Goal: Information Seeking & Learning: Learn about a topic

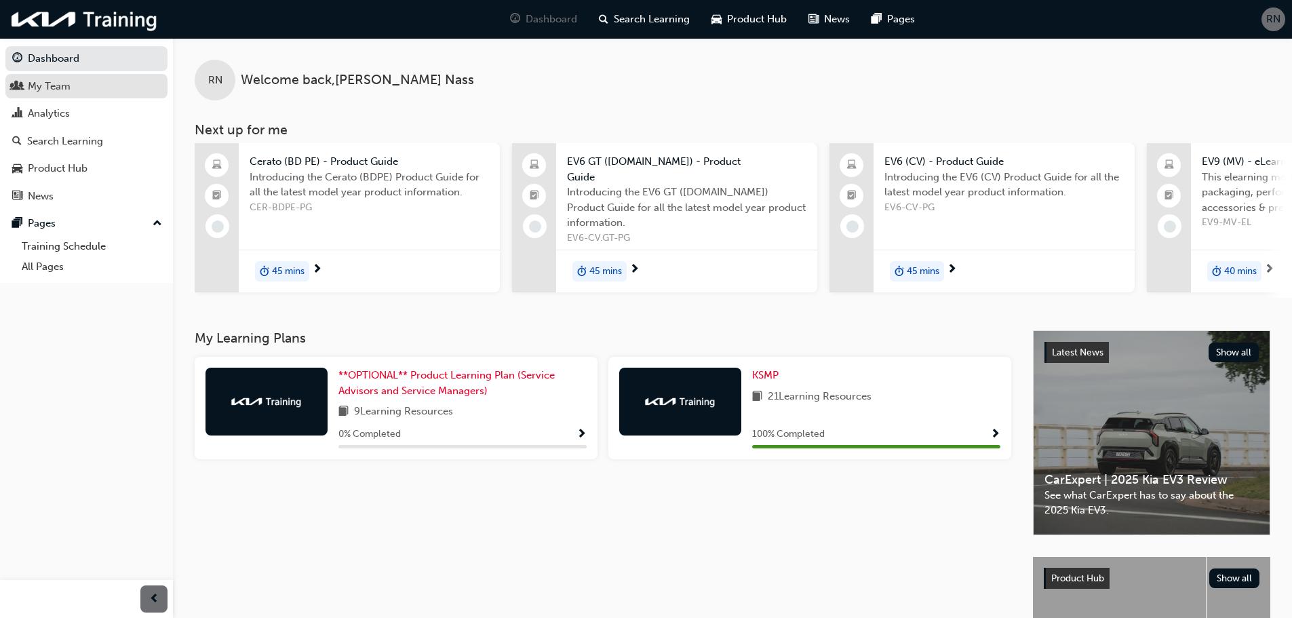
click at [52, 85] on div "My Team" at bounding box center [49, 87] width 43 height 16
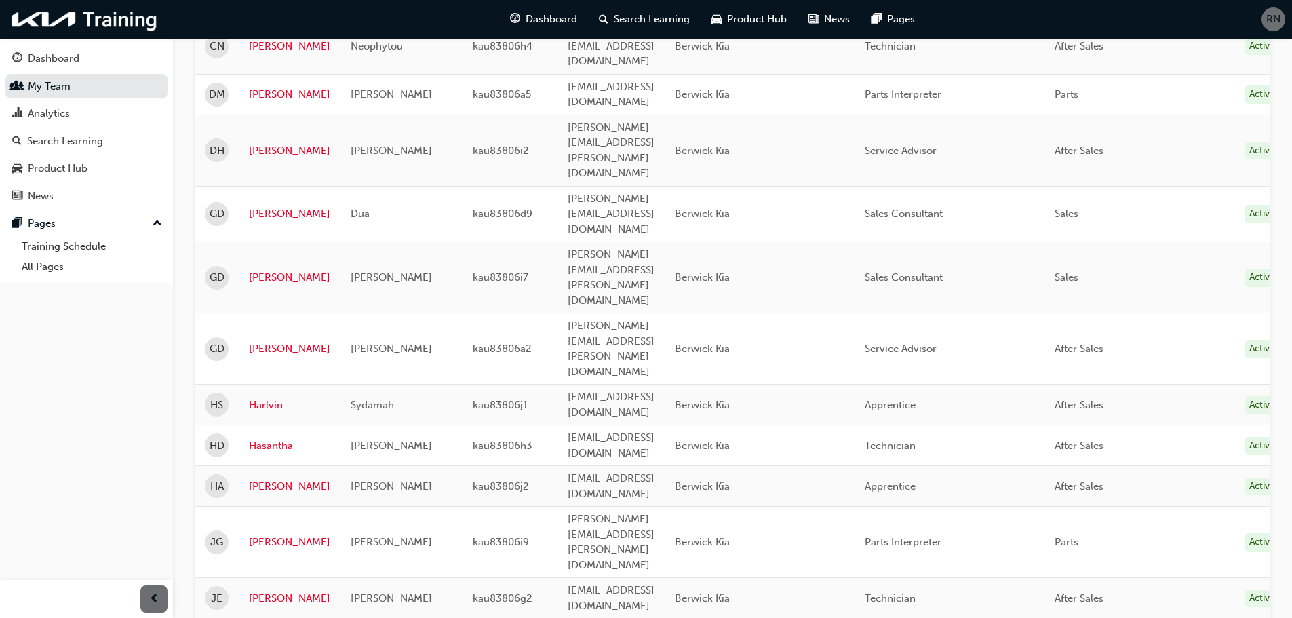
scroll to position [315, 0]
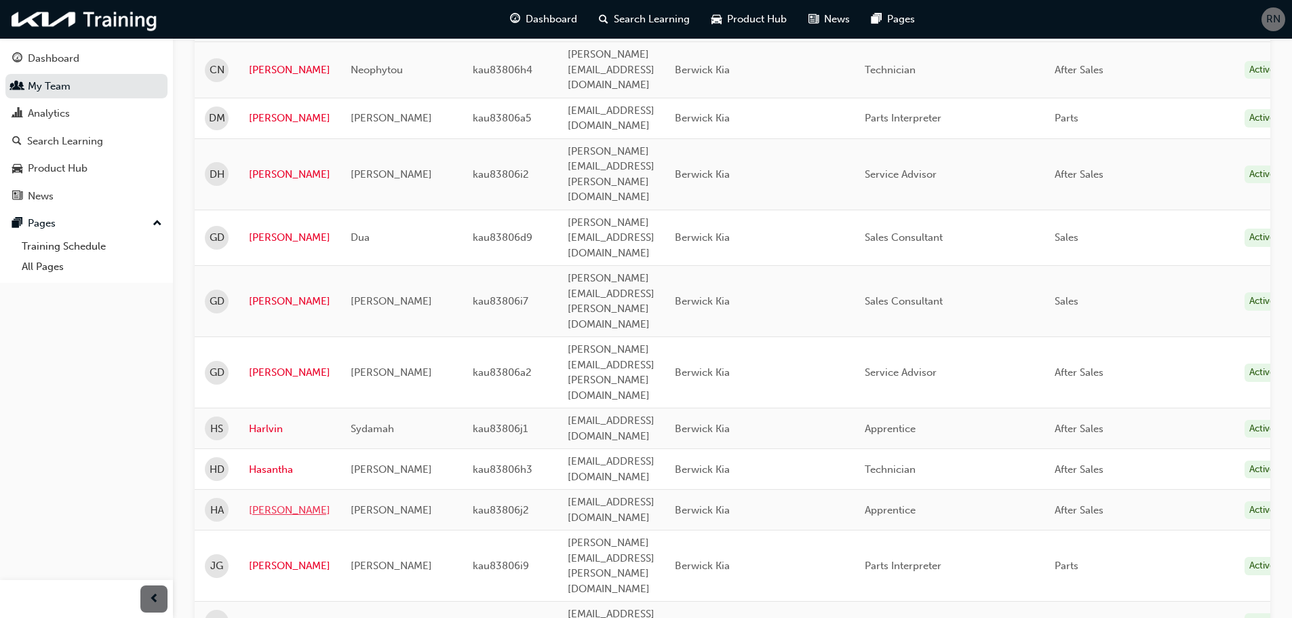
click at [264, 503] on link "[PERSON_NAME]" at bounding box center [289, 511] width 81 height 16
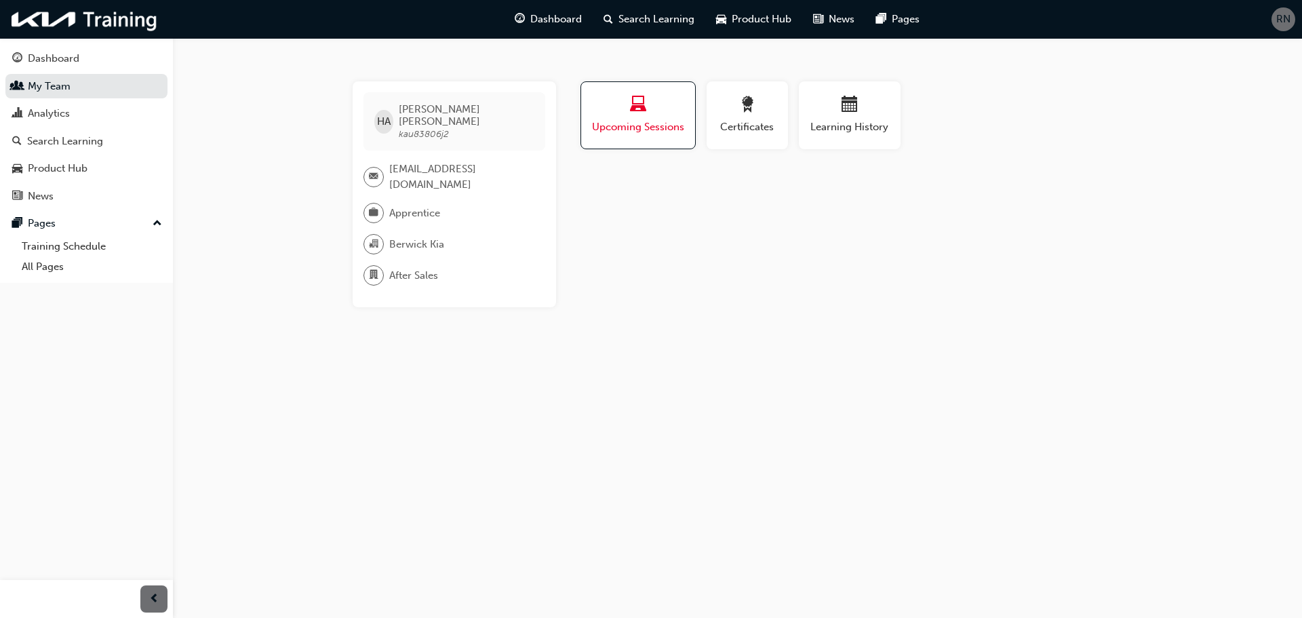
click at [644, 130] on span "Upcoming Sessions" at bounding box center [638, 127] width 94 height 16
click at [45, 113] on div "Analytics" at bounding box center [49, 114] width 42 height 16
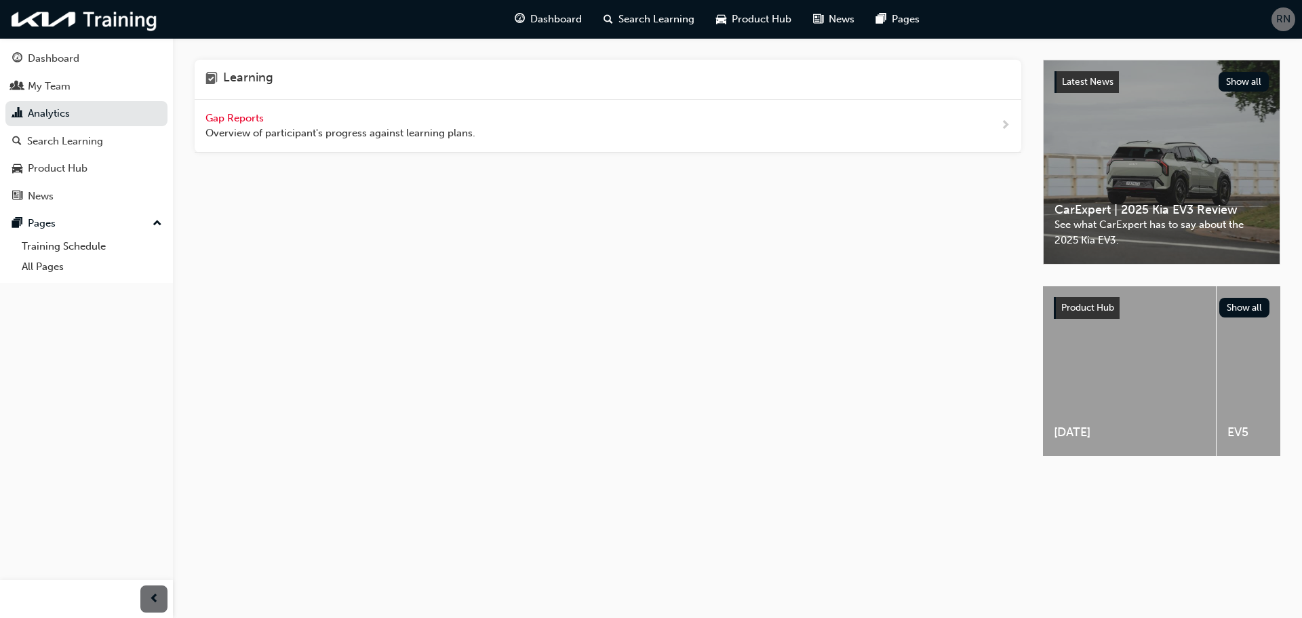
click at [236, 112] on span "Gap Reports" at bounding box center [236, 118] width 61 height 12
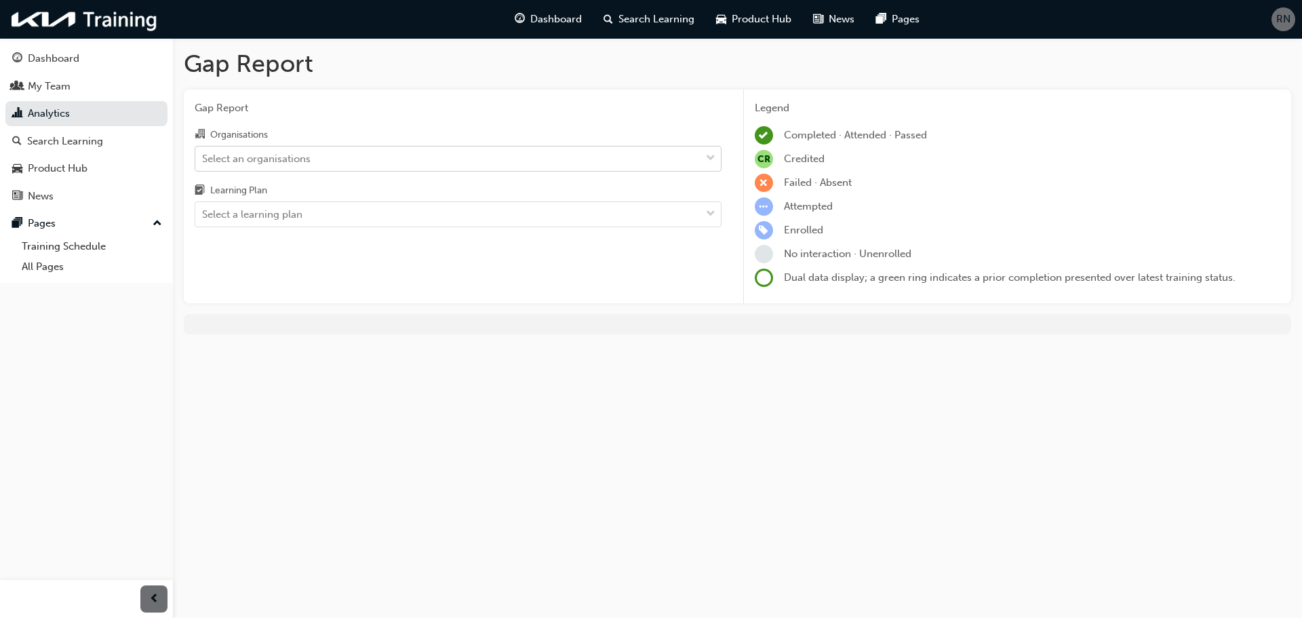
click at [709, 153] on span "down-icon" at bounding box center [710, 159] width 9 height 18
click at [203, 153] on input "Organisations Select an organisations" at bounding box center [202, 158] width 1 height 12
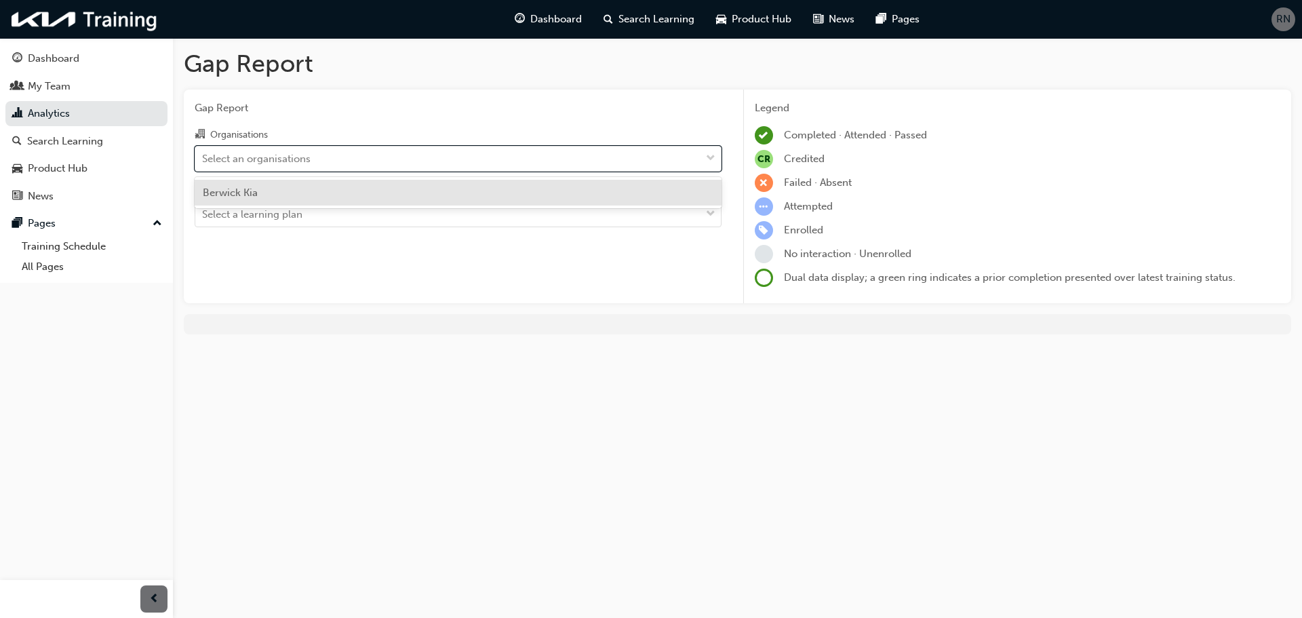
click at [289, 199] on div "Berwick Kia" at bounding box center [458, 193] width 527 height 26
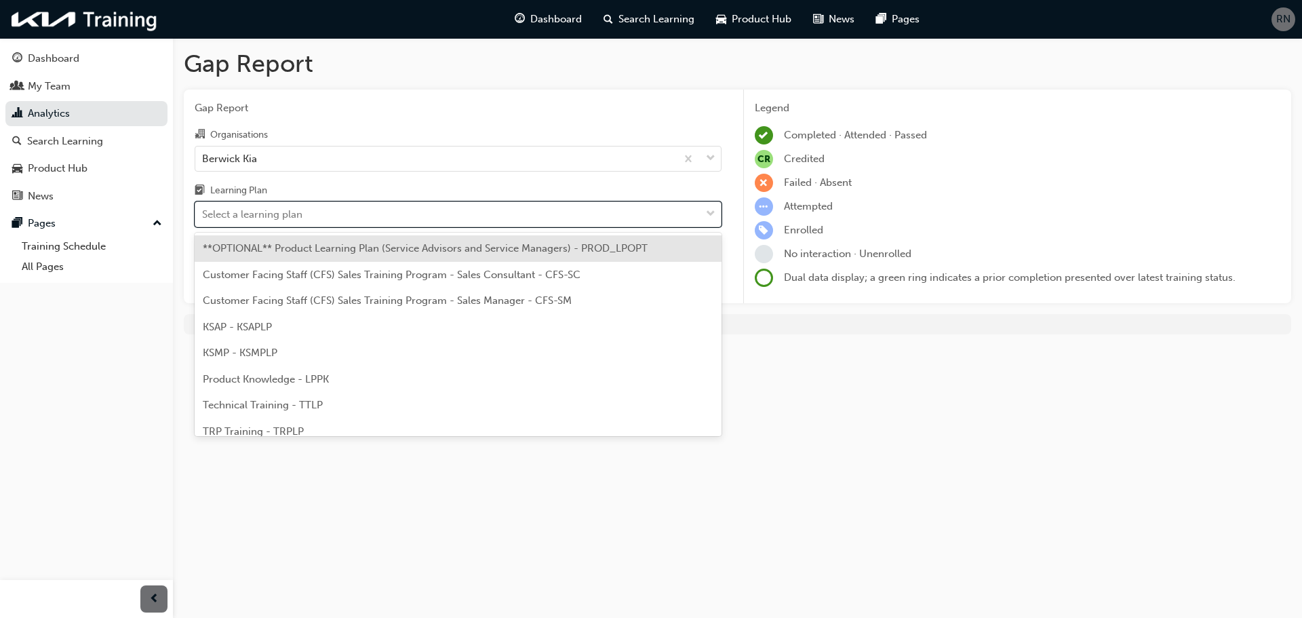
click at [709, 213] on span "down-icon" at bounding box center [710, 215] width 9 height 18
click at [203, 213] on input "Learning Plan option **OPTIONAL** Product Learning Plan (Service Advisors and S…" at bounding box center [202, 214] width 1 height 12
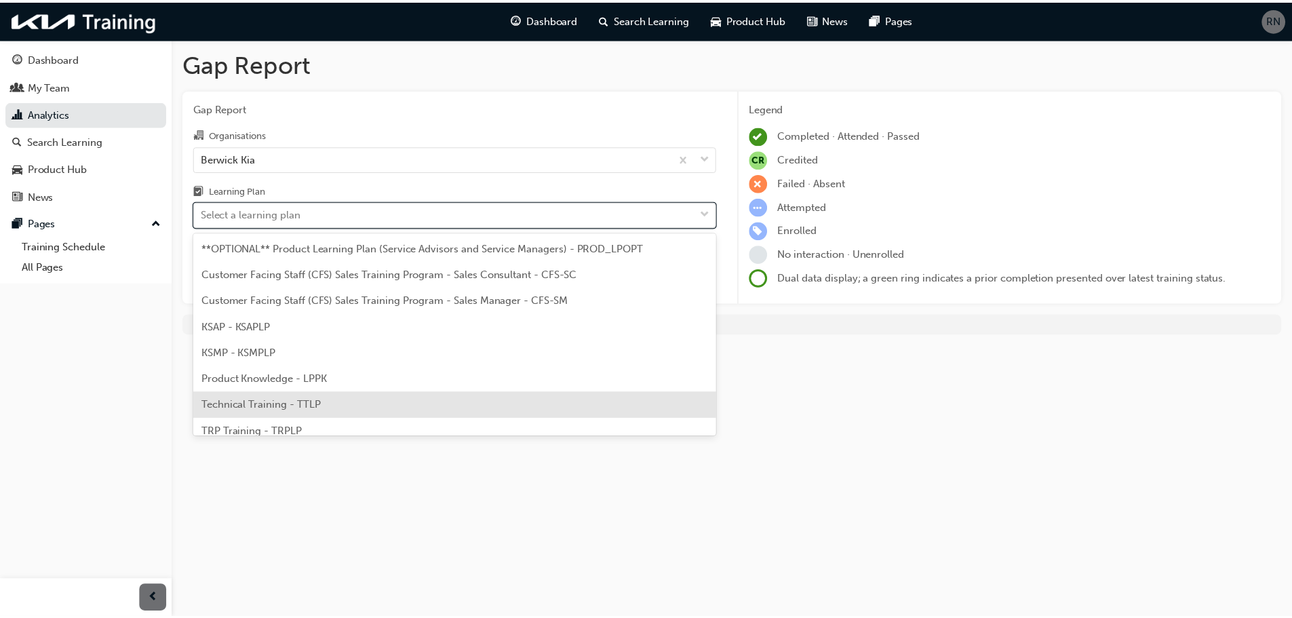
scroll to position [37, 0]
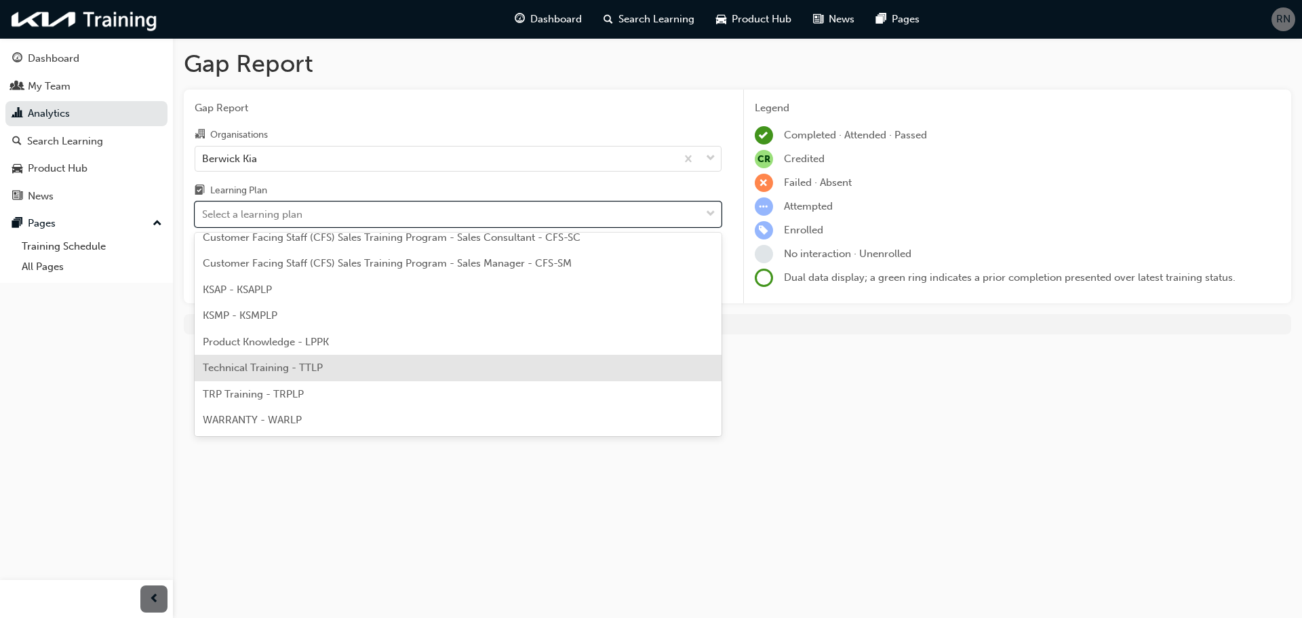
click at [265, 367] on span "Technical Training - TTLP" at bounding box center [263, 367] width 120 height 12
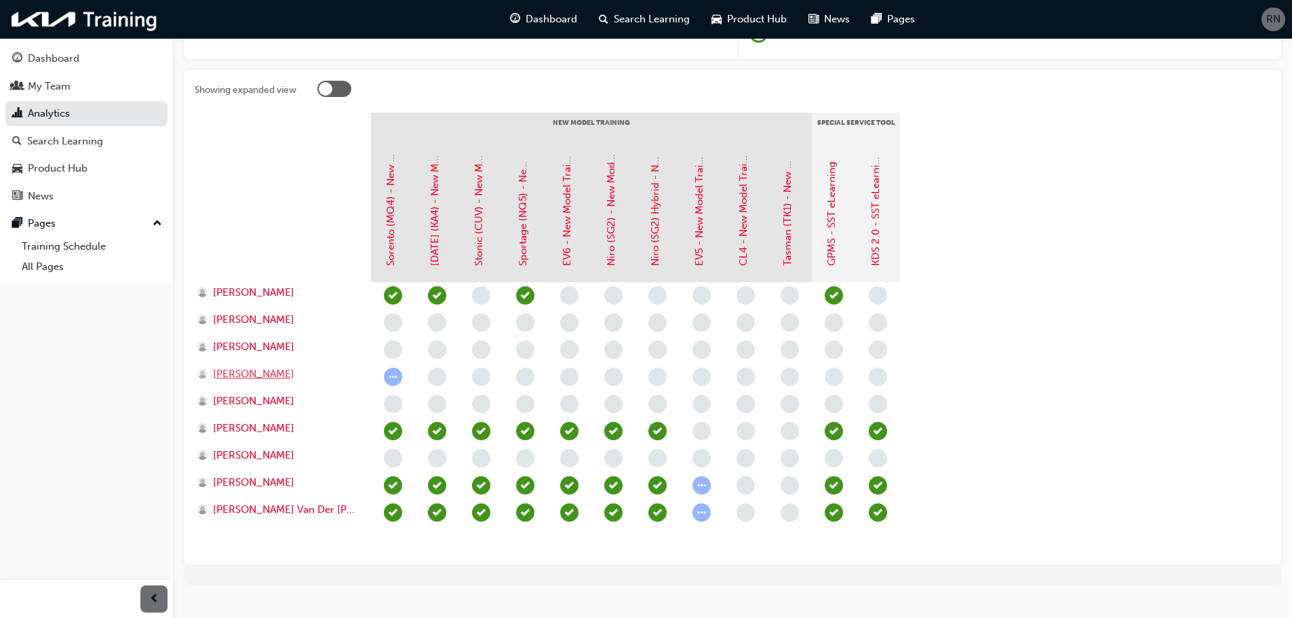
scroll to position [267, 0]
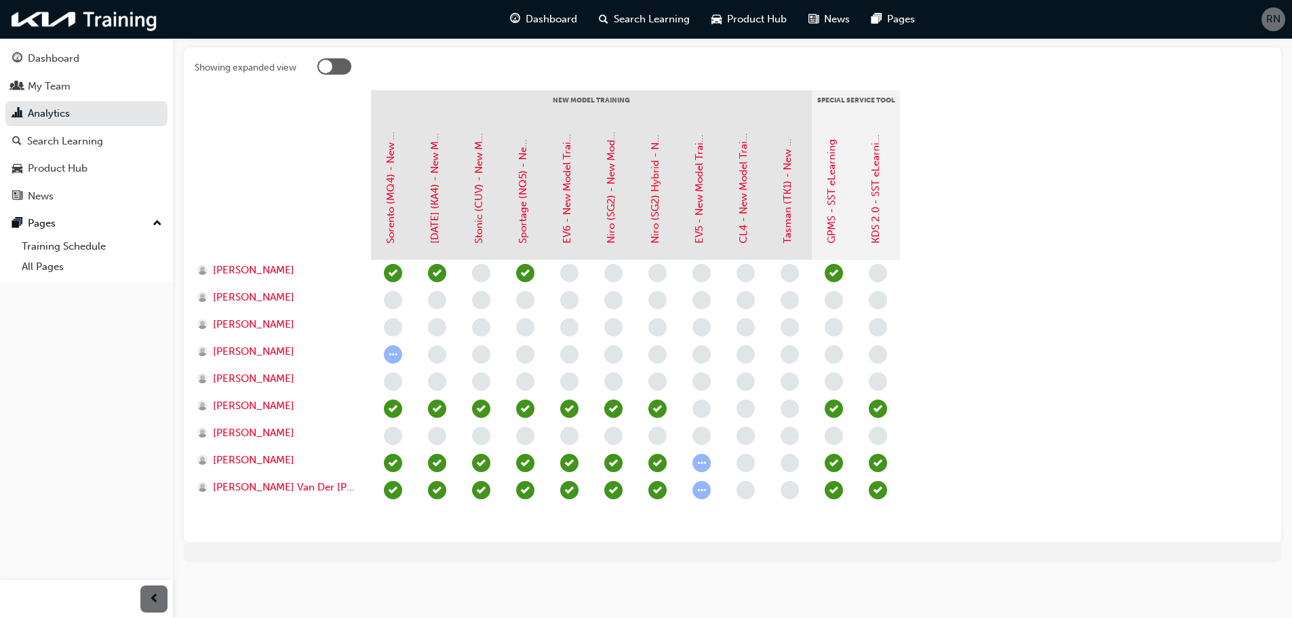
click at [394, 378] on span "learningRecordVerb_NONE-icon" at bounding box center [393, 381] width 18 height 18
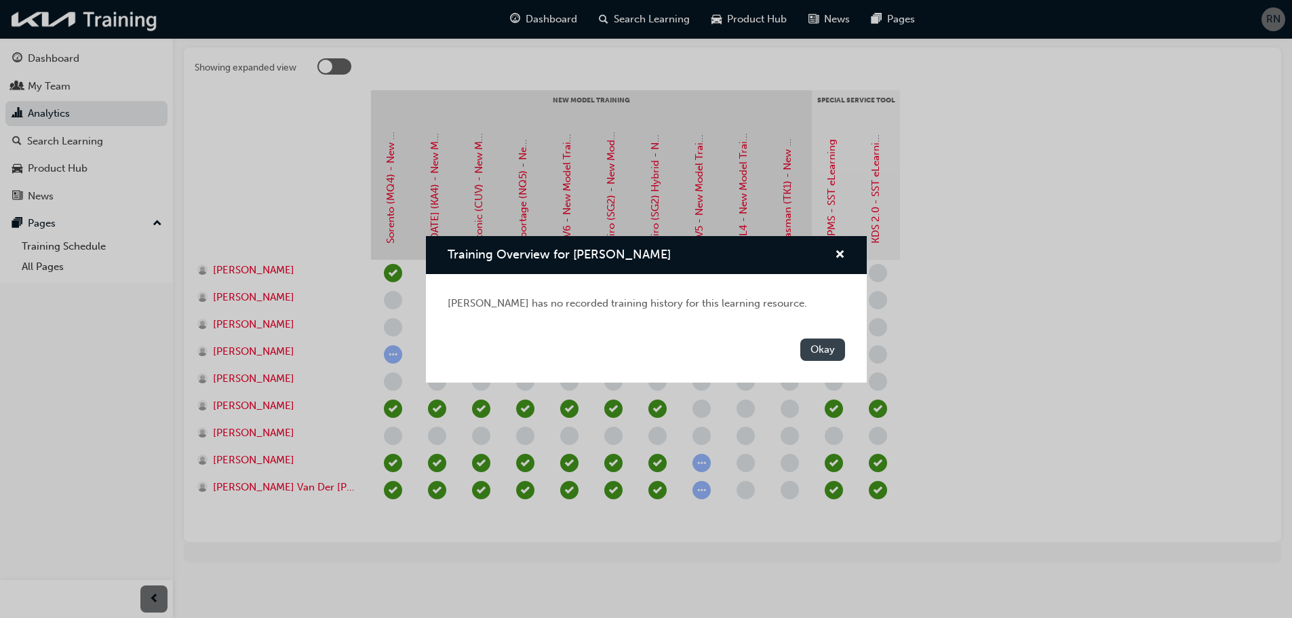
click at [828, 351] on button "Okay" at bounding box center [822, 349] width 45 height 22
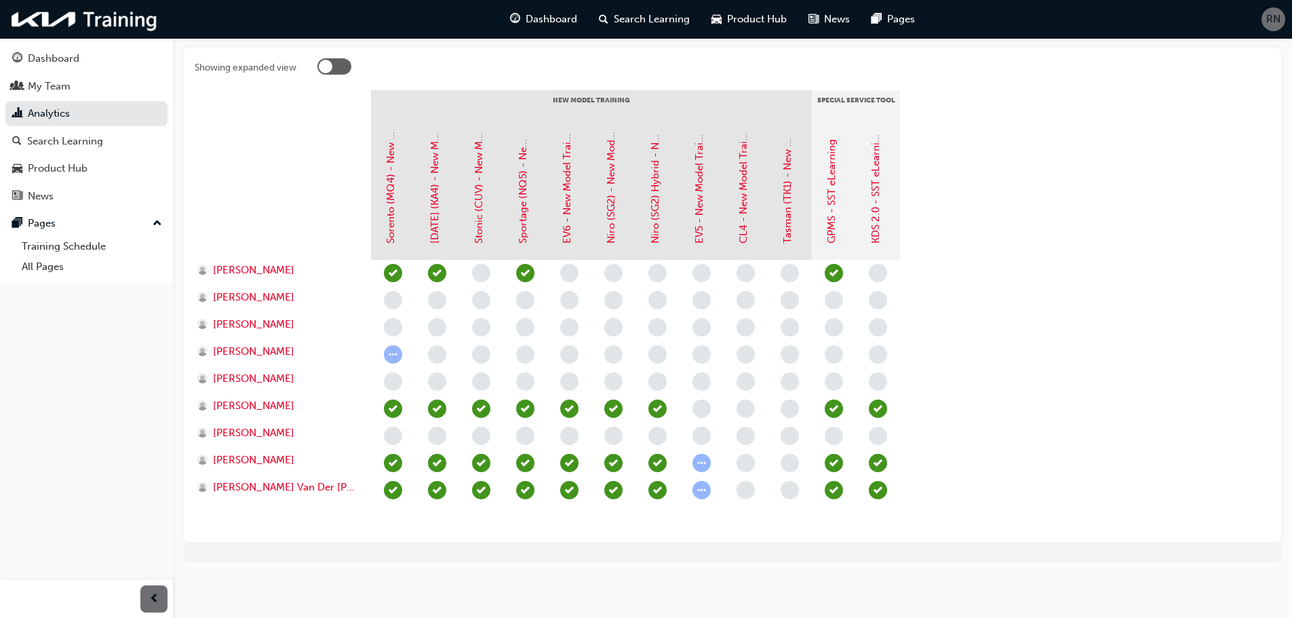
click at [388, 383] on span "learningRecordVerb_NONE-icon" at bounding box center [393, 381] width 18 height 18
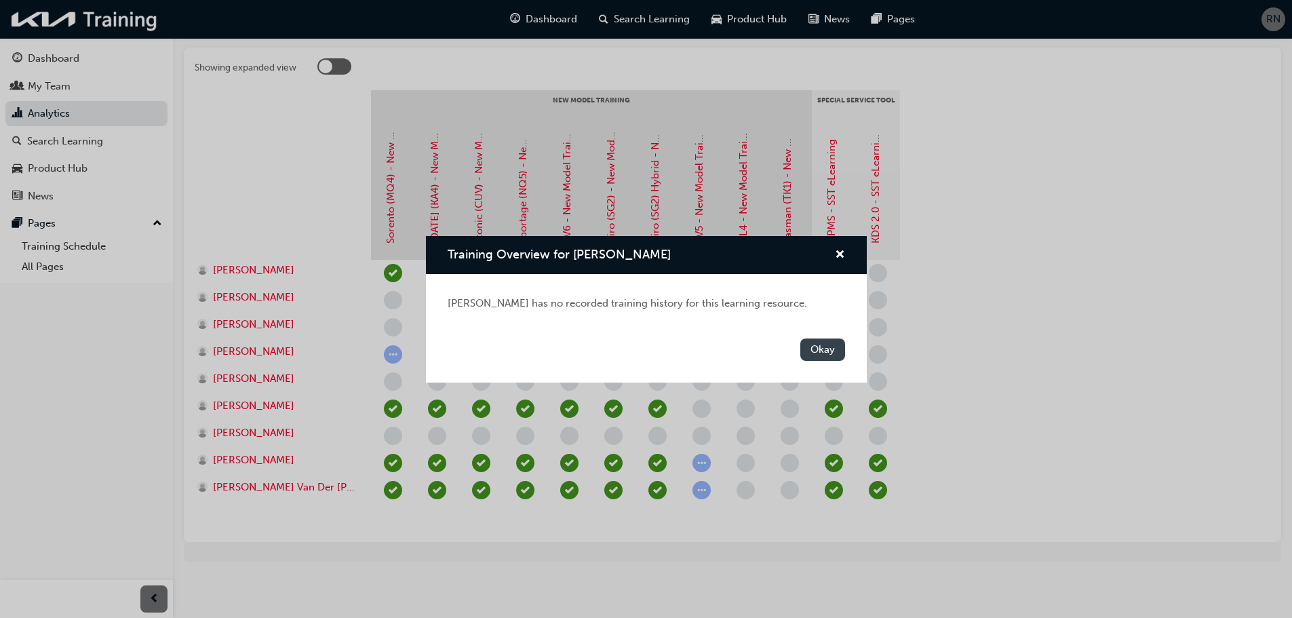
click at [820, 351] on button "Okay" at bounding box center [822, 349] width 45 height 22
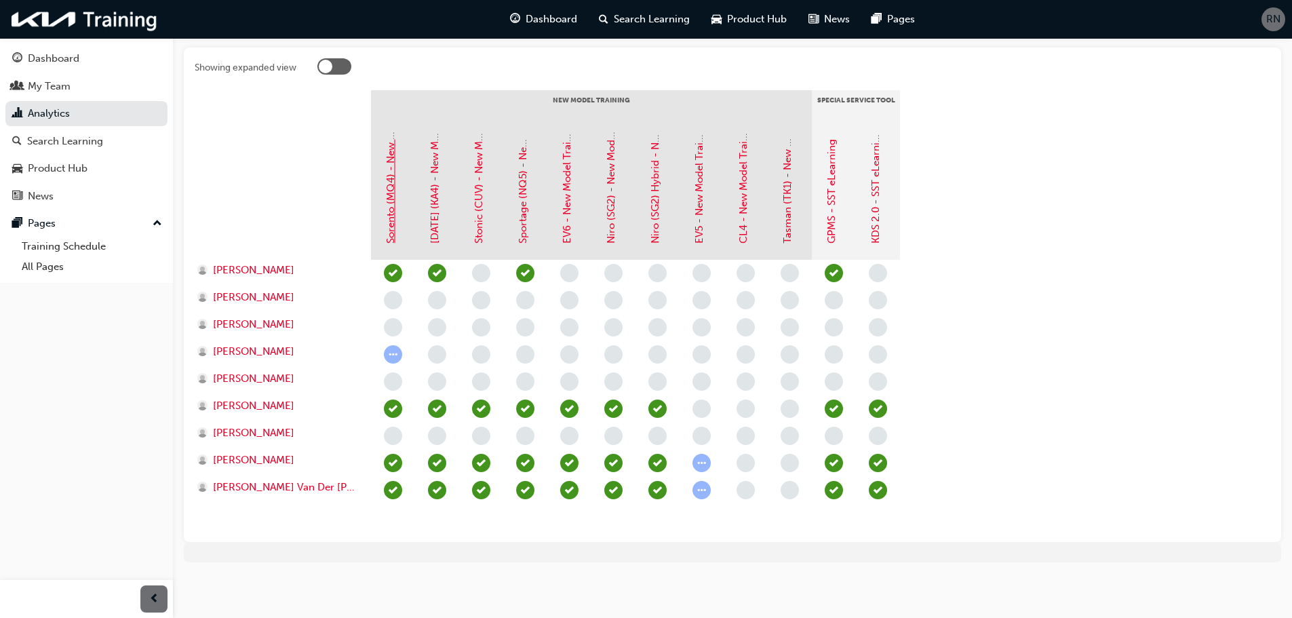
click at [393, 216] on link "Sorento (MQ4) - New Model Training - eLearning" at bounding box center [391, 127] width 12 height 231
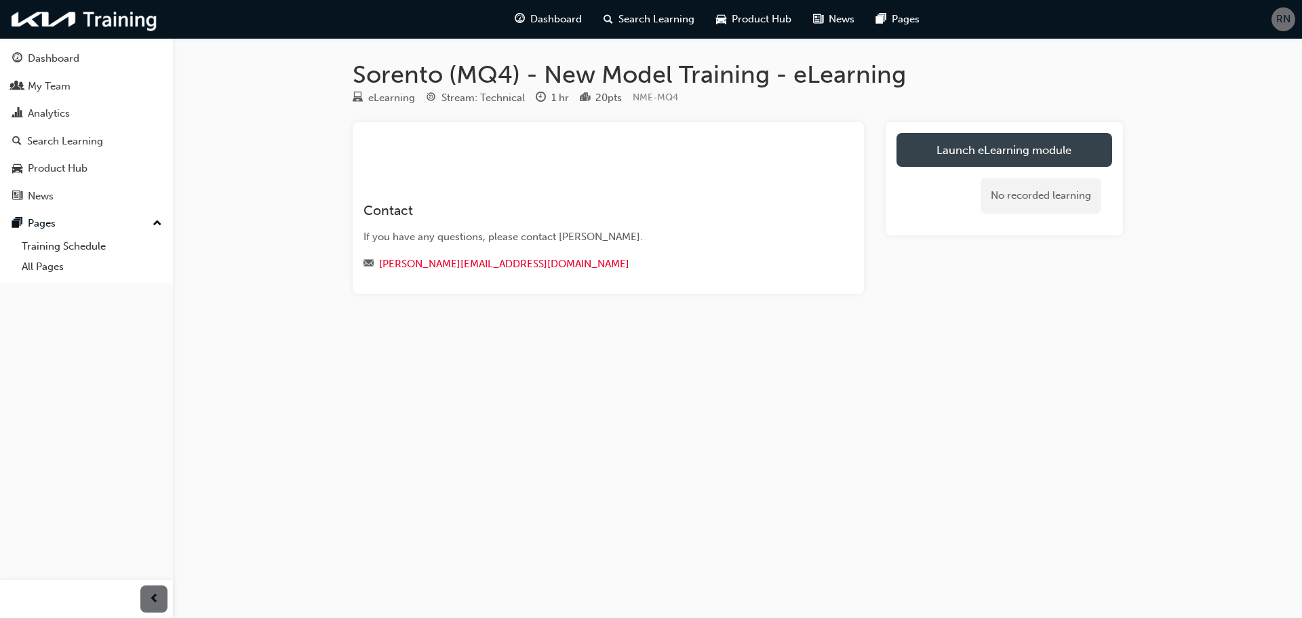
click at [1001, 149] on link "Launch eLearning module" at bounding box center [1005, 150] width 216 height 34
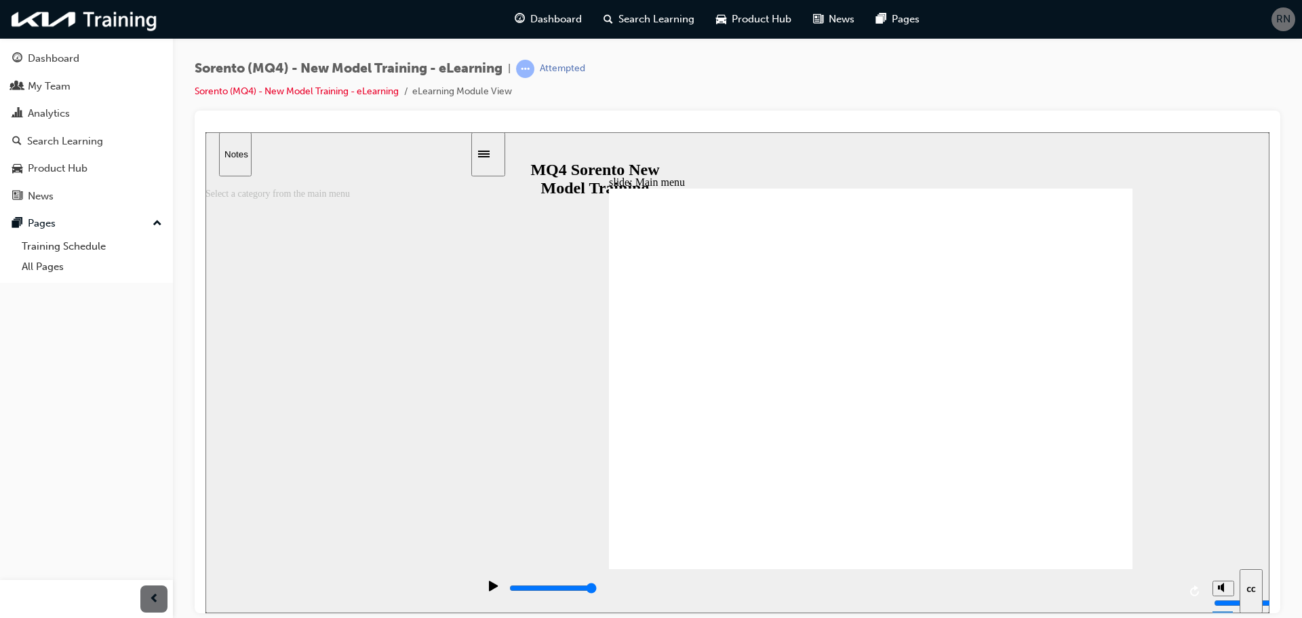
type input "23700"
